Goal: Task Accomplishment & Management: Complete application form

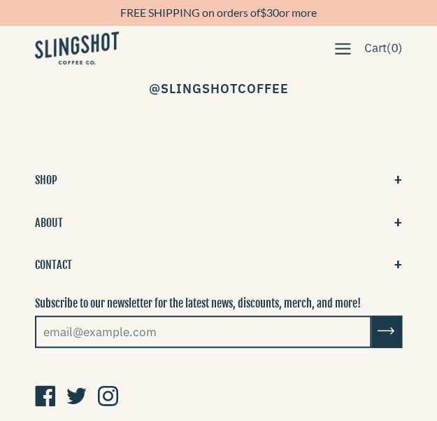
scroll to position [3279, 0]
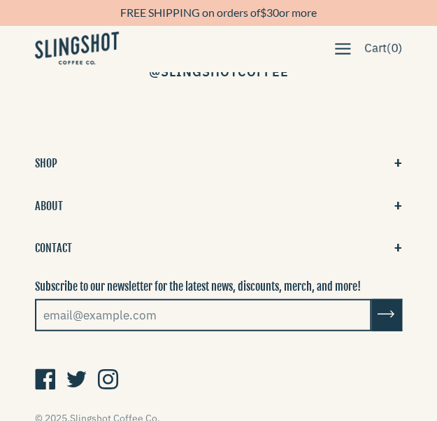
click at [61, 236] on button "CONTACT" at bounding box center [218, 247] width 367 height 22
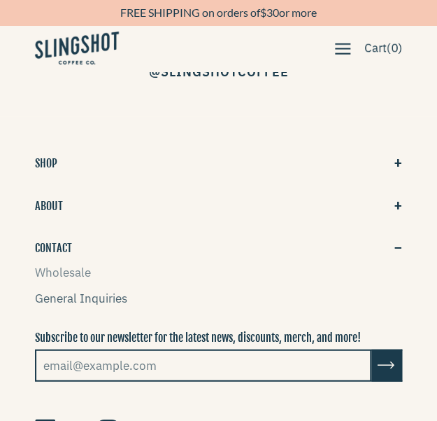
click at [76, 290] on link "General Inquiries" at bounding box center [81, 297] width 92 height 15
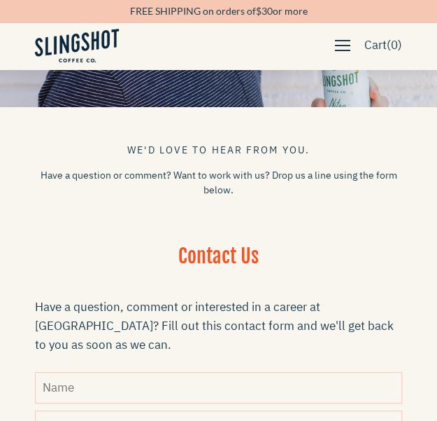
scroll to position [350, 0]
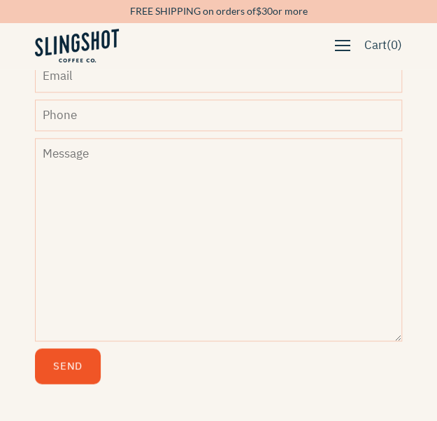
click at [98, 99] on input "Phone" at bounding box center [218, 114] width 367 height 31
click at [164, 100] on input "Phone" at bounding box center [218, 114] width 367 height 31
type input "9497557782"
type input "[PERSON_NAME]"
type input "jen.ob@getdandyaiteam.com"
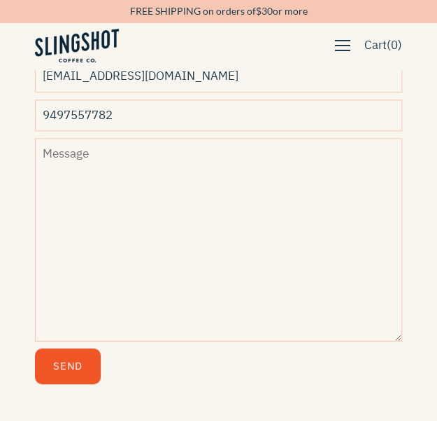
click at [6, 232] on div "Contact Us Have a question, comment or interested in a career at Slingshot? Fil…" at bounding box center [218, 146] width 437 height 508
click at [95, 157] on textarea "Message" at bounding box center [218, 239] width 367 height 203
paste textarea "Hi Slingshot Coffee Company, I just checked and saw you have 11 unfair bad Goog…"
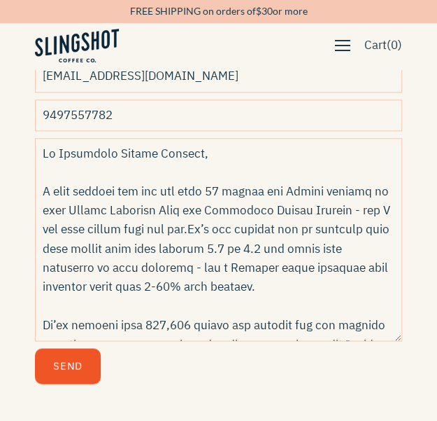
scroll to position [335, 0]
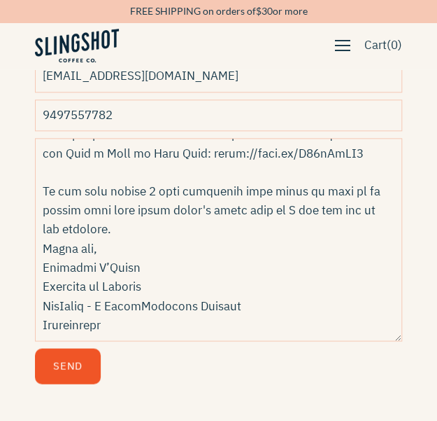
type textarea "Hi Slingshot Coffee Company, I just checked and saw you have 11 unfair bad Goog…"
click at [66, 348] on button "Send" at bounding box center [68, 366] width 66 height 36
